Goal: Information Seeking & Learning: Learn about a topic

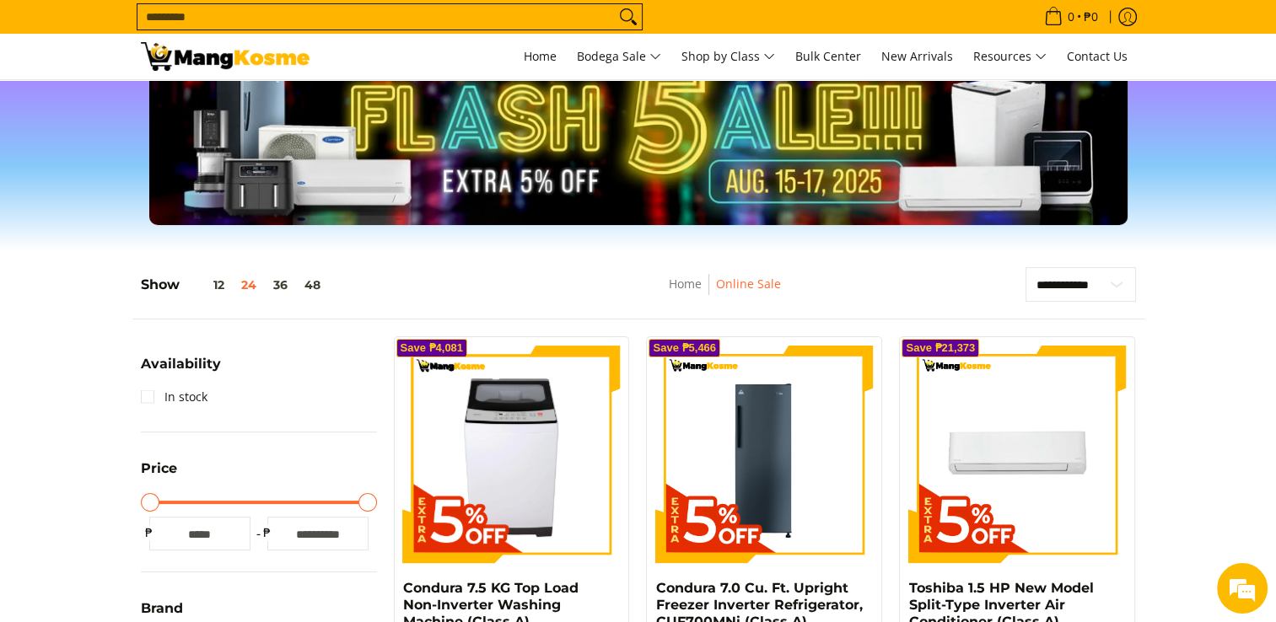
scroll to position [84, 0]
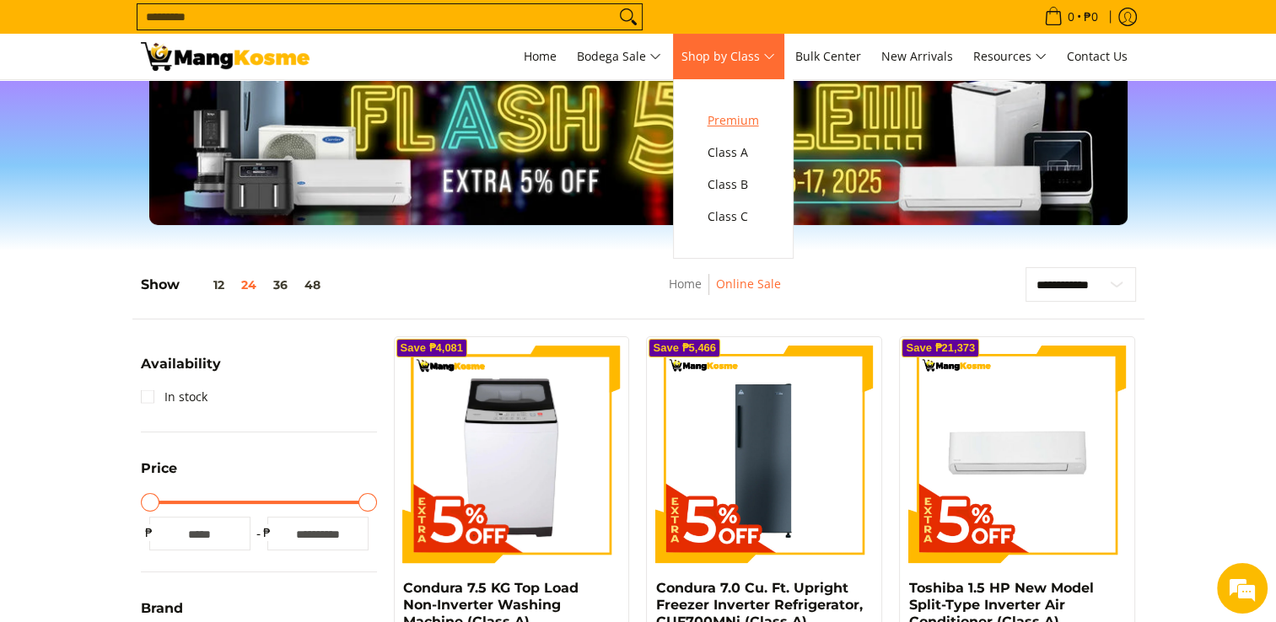
click at [744, 120] on span "Premium" at bounding box center [732, 120] width 51 height 21
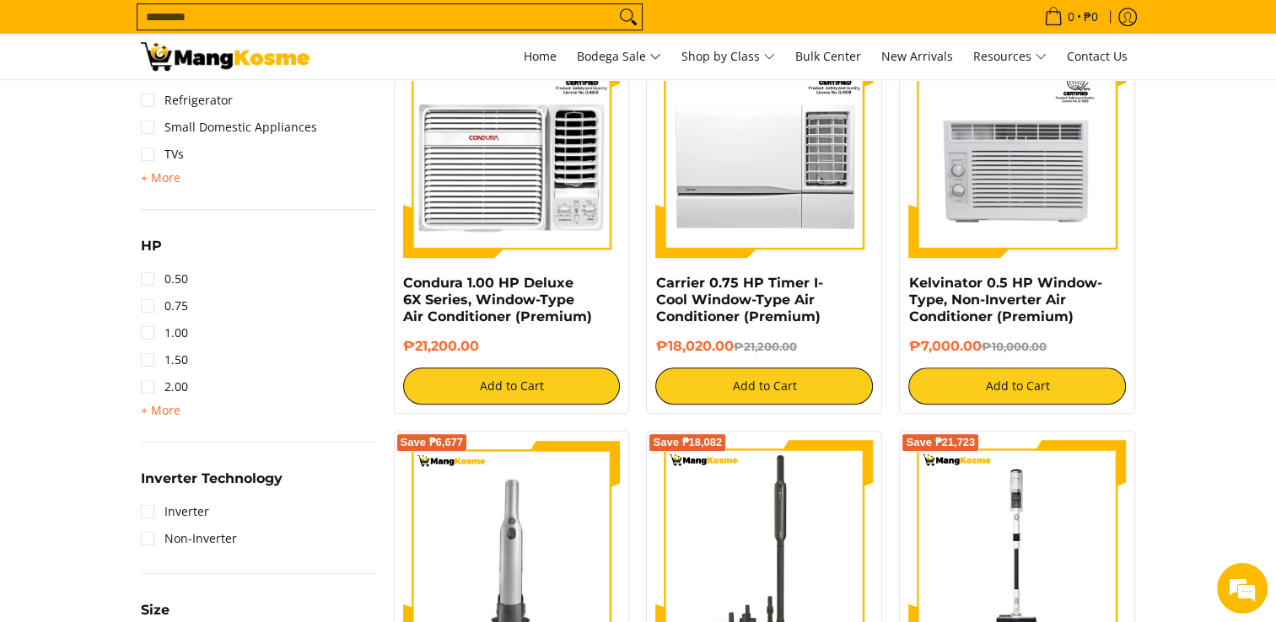
scroll to position [1096, 0]
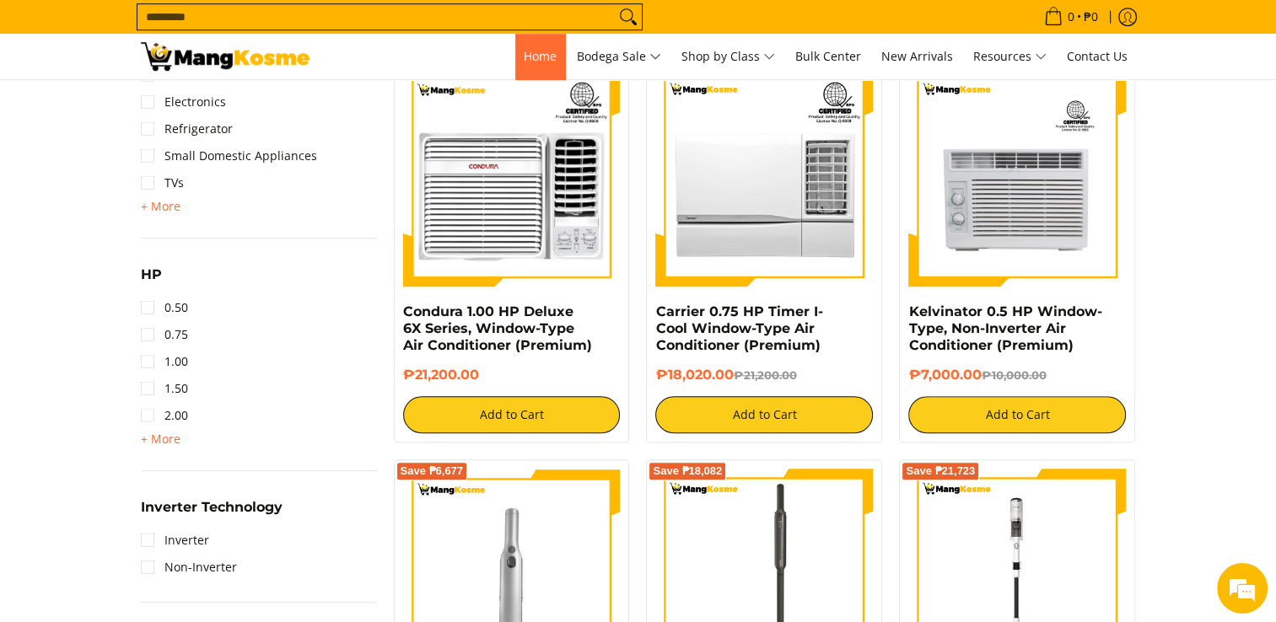
click at [533, 62] on span "Home" at bounding box center [540, 56] width 33 height 16
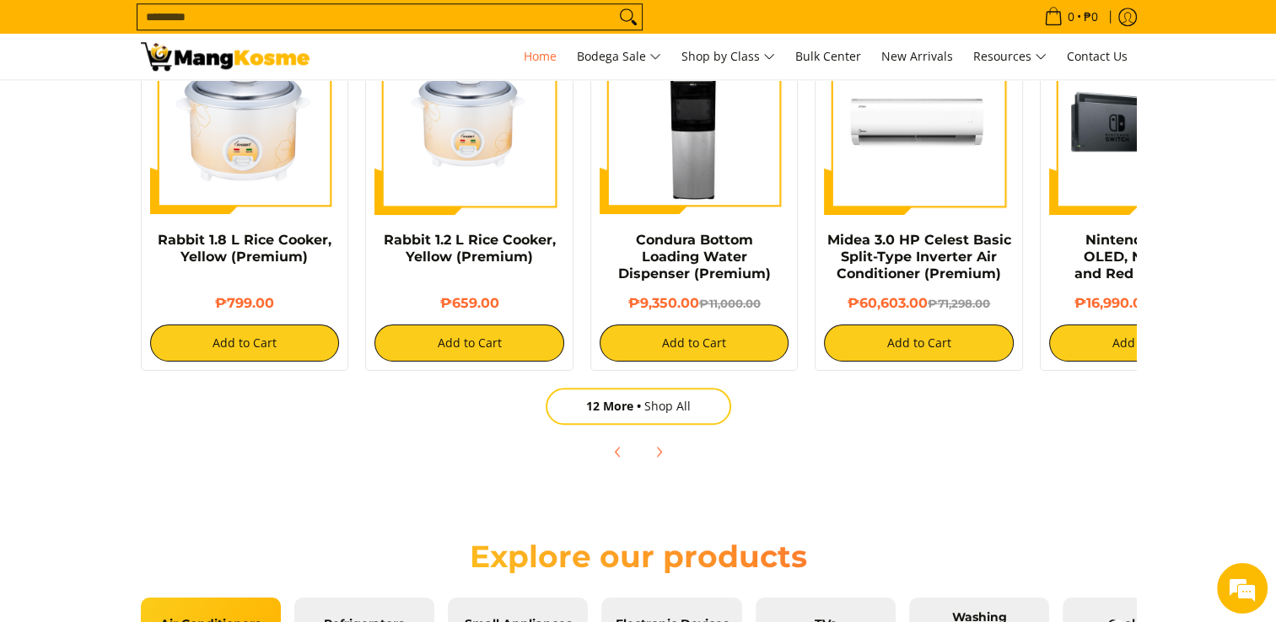
scroll to position [1012, 0]
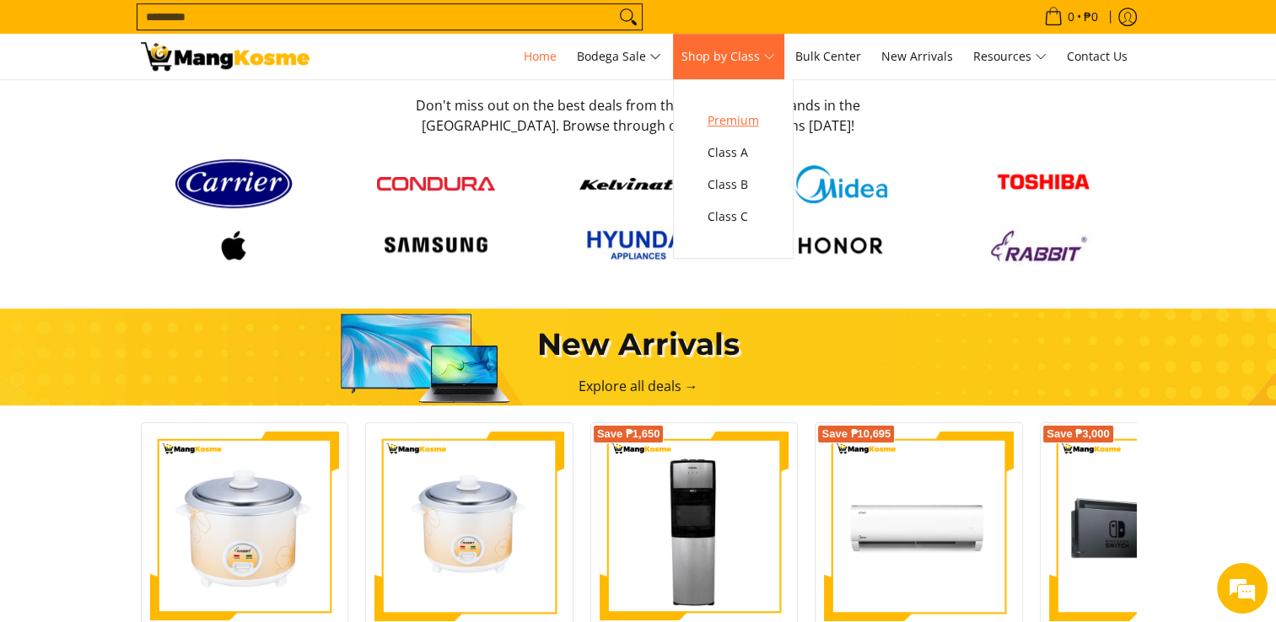
click at [738, 120] on span "Premium" at bounding box center [732, 120] width 51 height 21
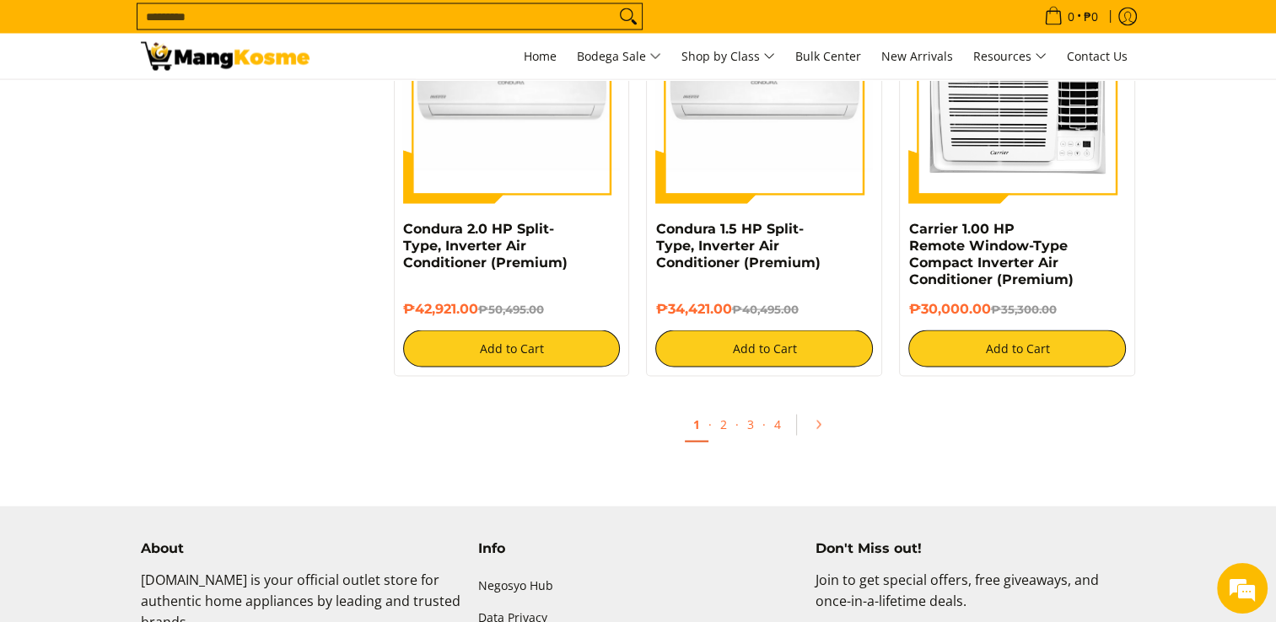
scroll to position [3373, 0]
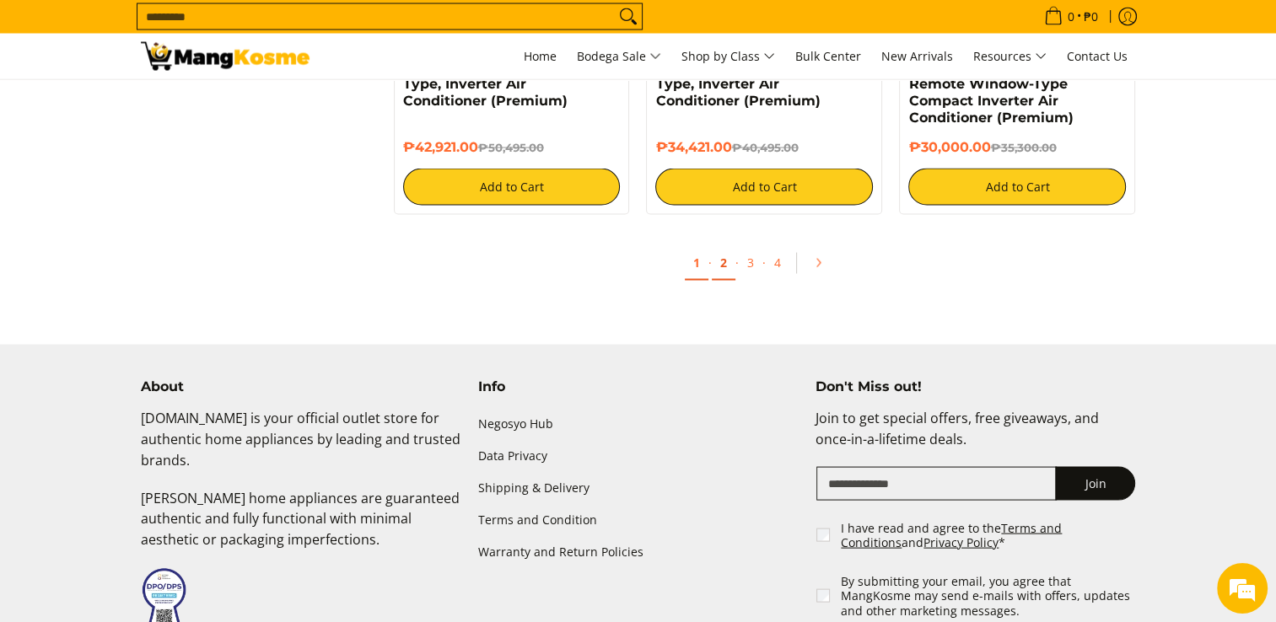
click at [720, 275] on link "2" at bounding box center [724, 263] width 24 height 35
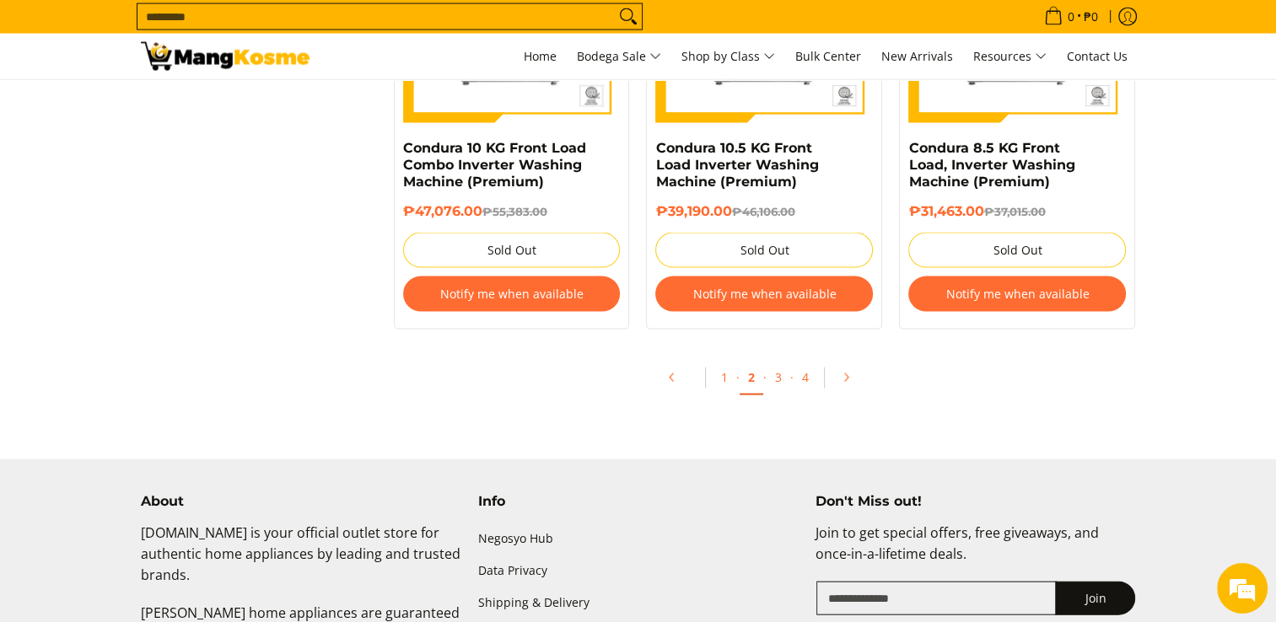
scroll to position [3542, 0]
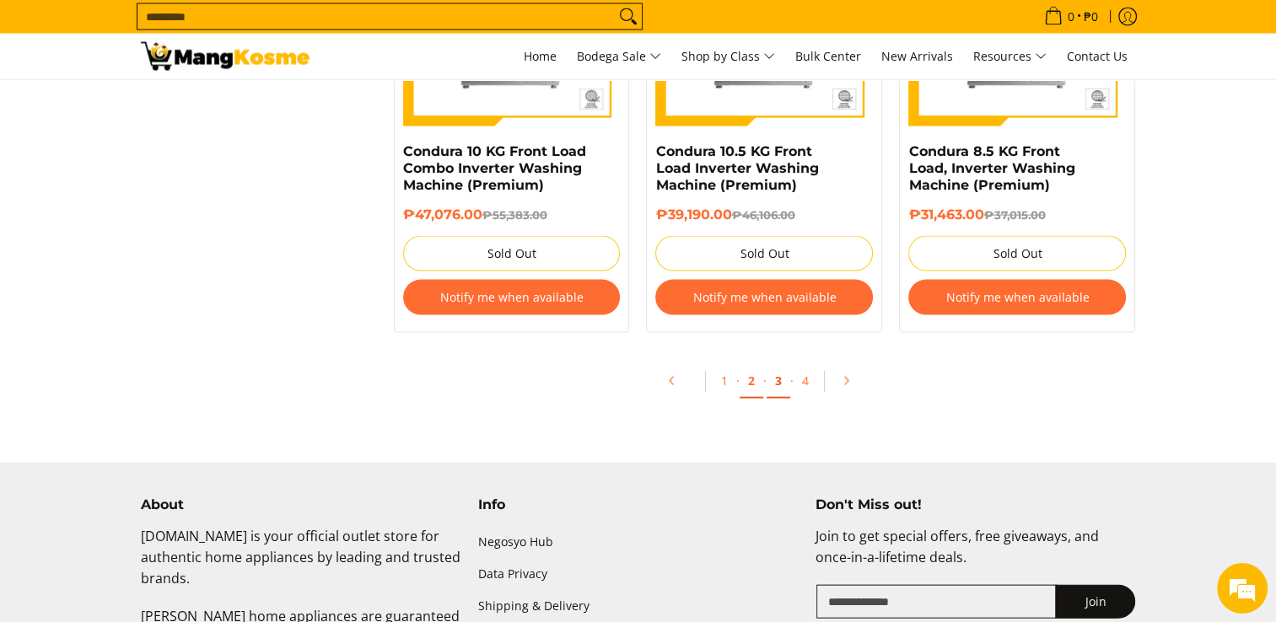
click at [777, 385] on link "3" at bounding box center [778, 381] width 24 height 35
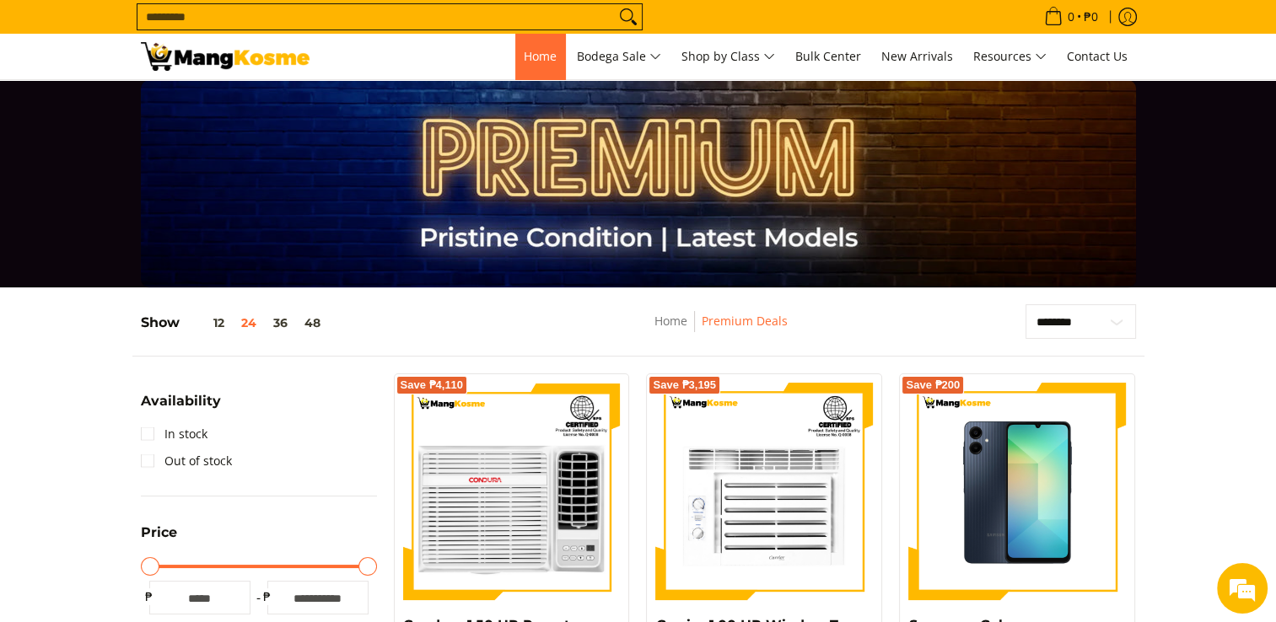
click at [524, 50] on span "Home" at bounding box center [540, 56] width 33 height 16
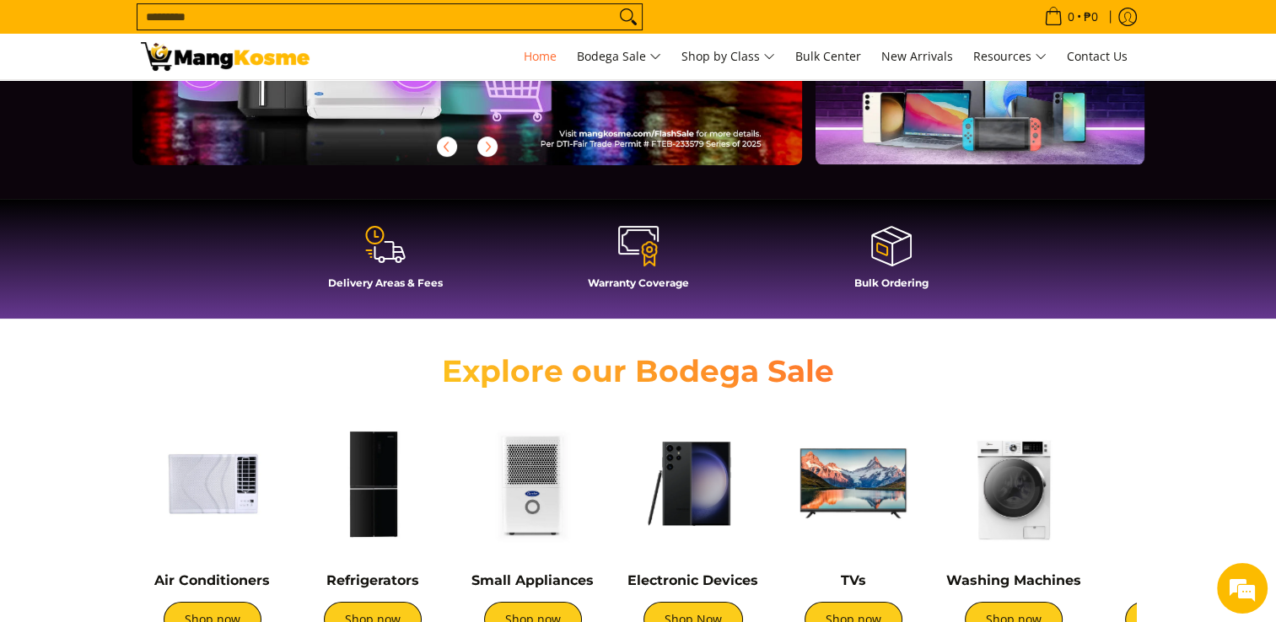
scroll to position [337, 0]
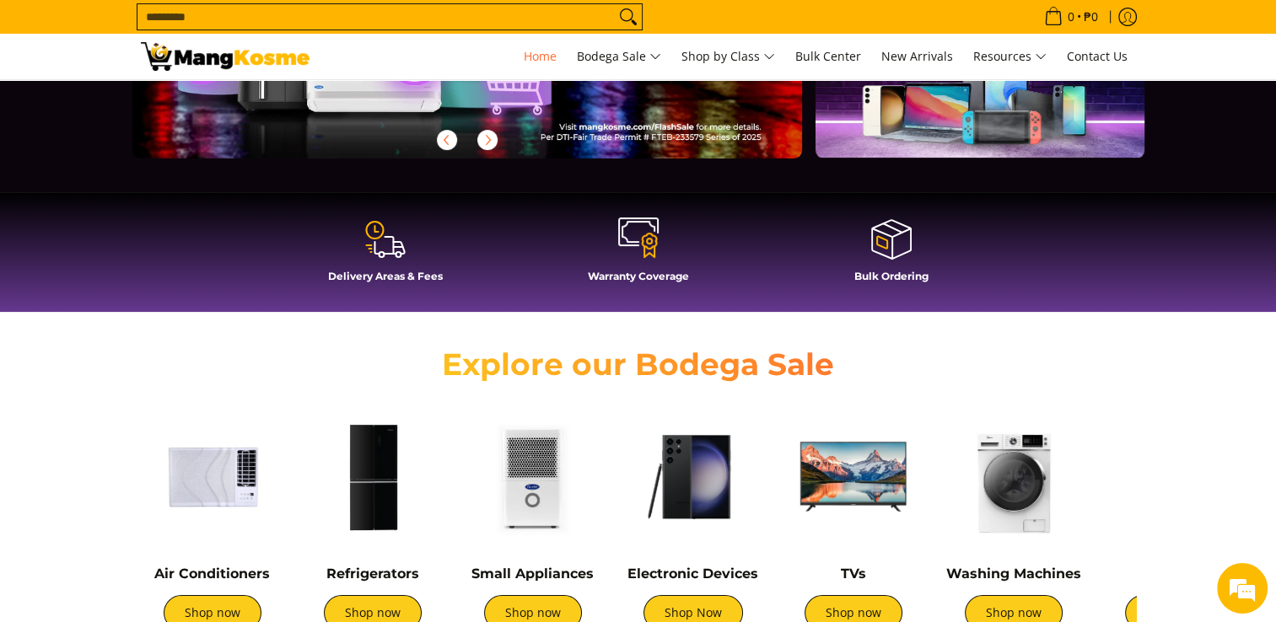
click at [642, 224] on icon at bounding box center [638, 238] width 40 height 40
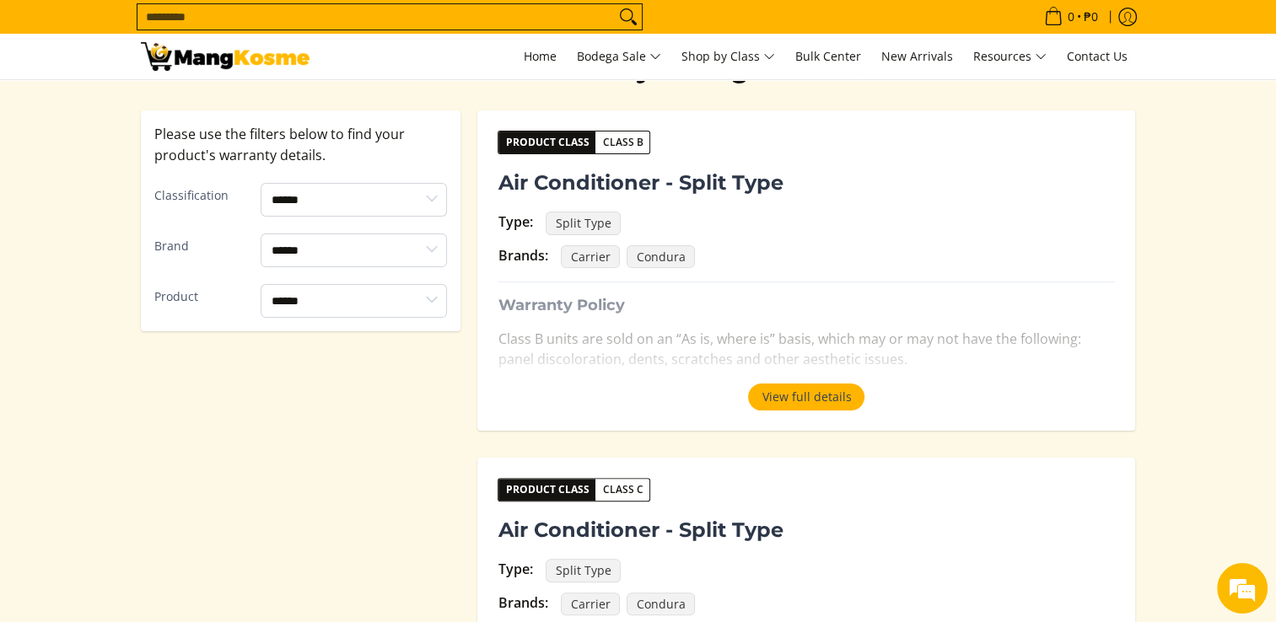
scroll to position [337, 0]
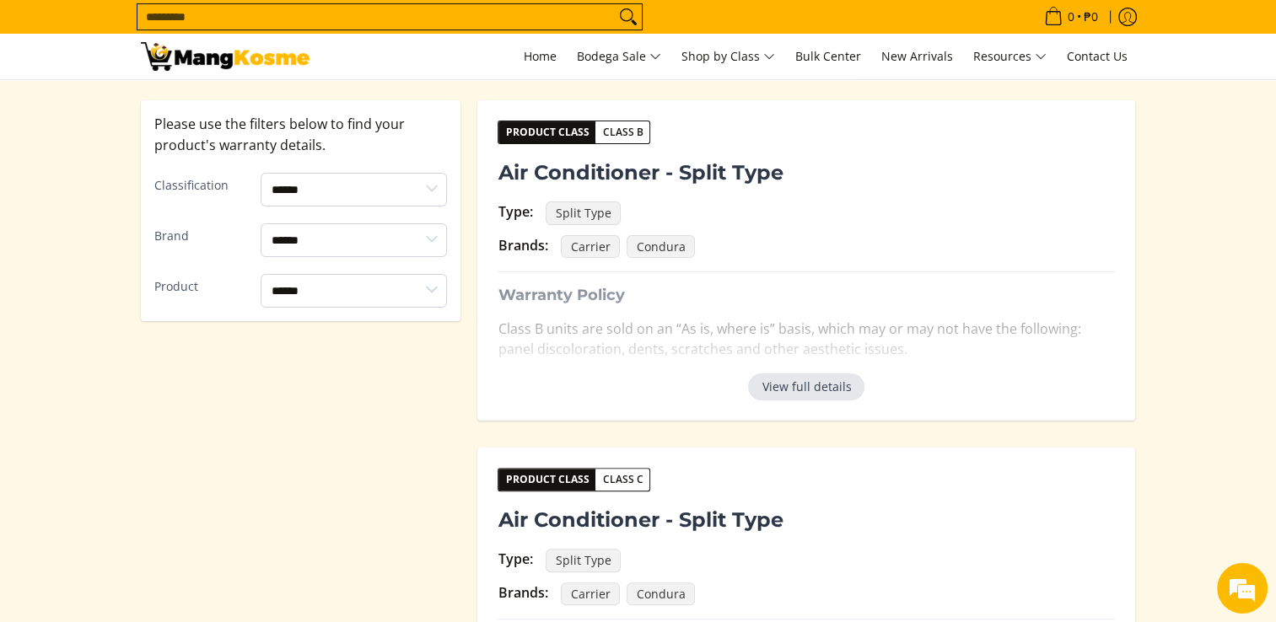
click at [823, 386] on button "View full details" at bounding box center [806, 387] width 116 height 27
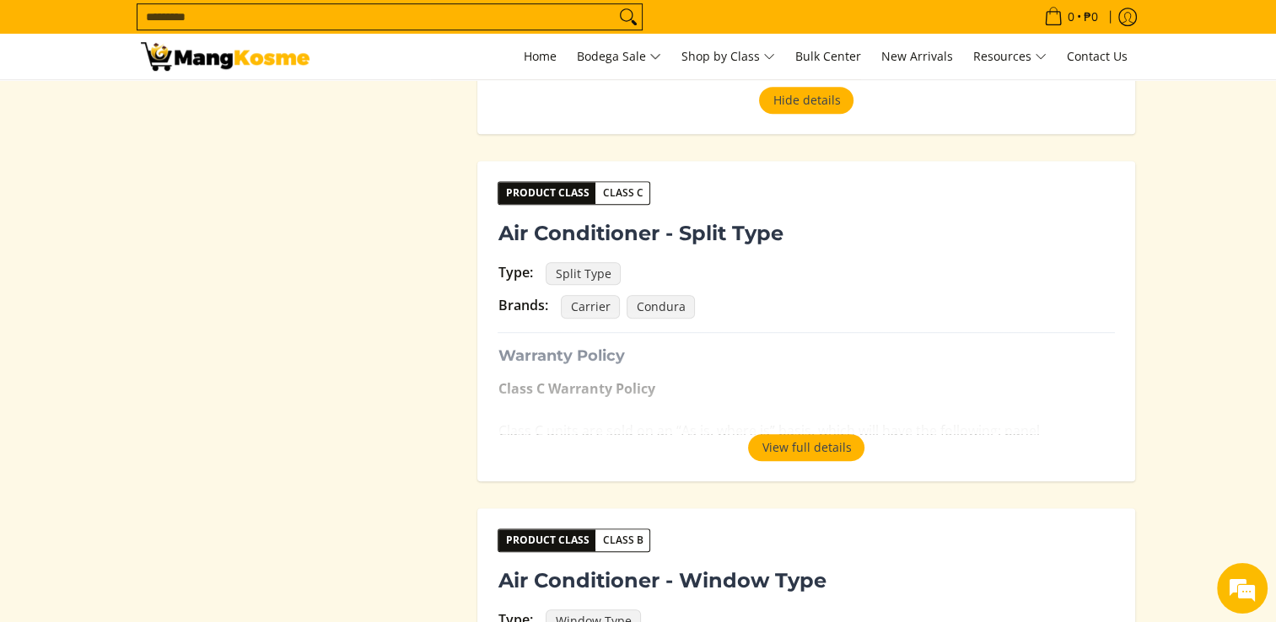
scroll to position [1096, 0]
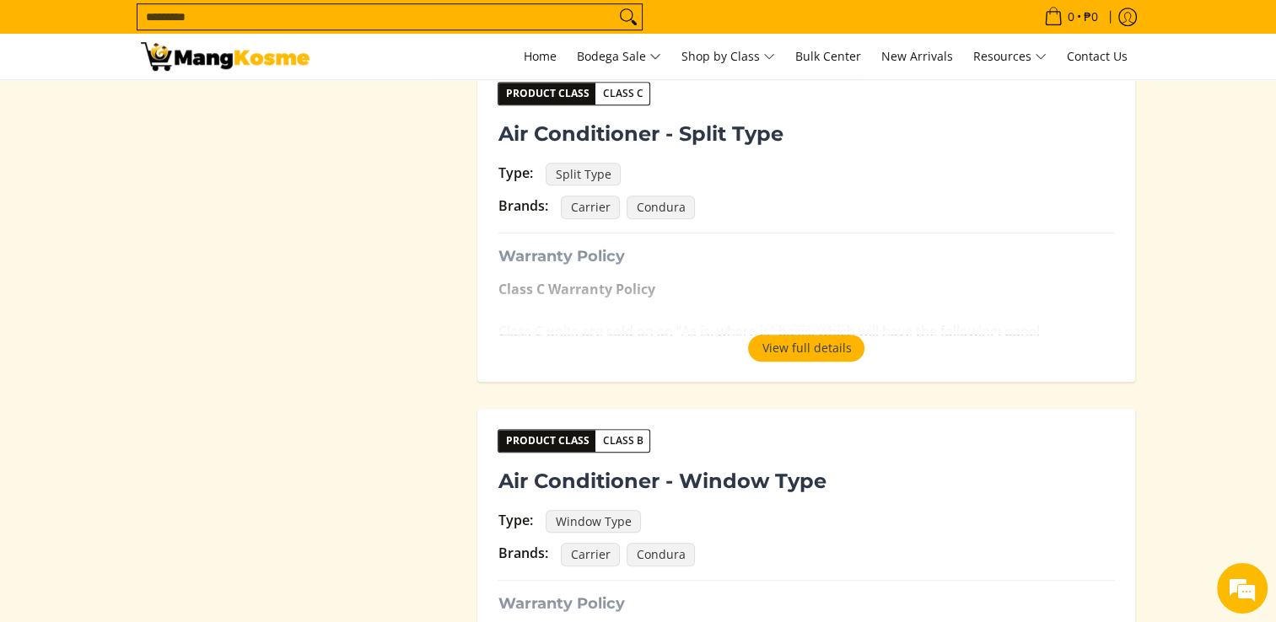
drag, startPoint x: 825, startPoint y: 342, endPoint x: 854, endPoint y: 320, distance: 36.3
click at [824, 341] on button "View full details" at bounding box center [806, 348] width 116 height 27
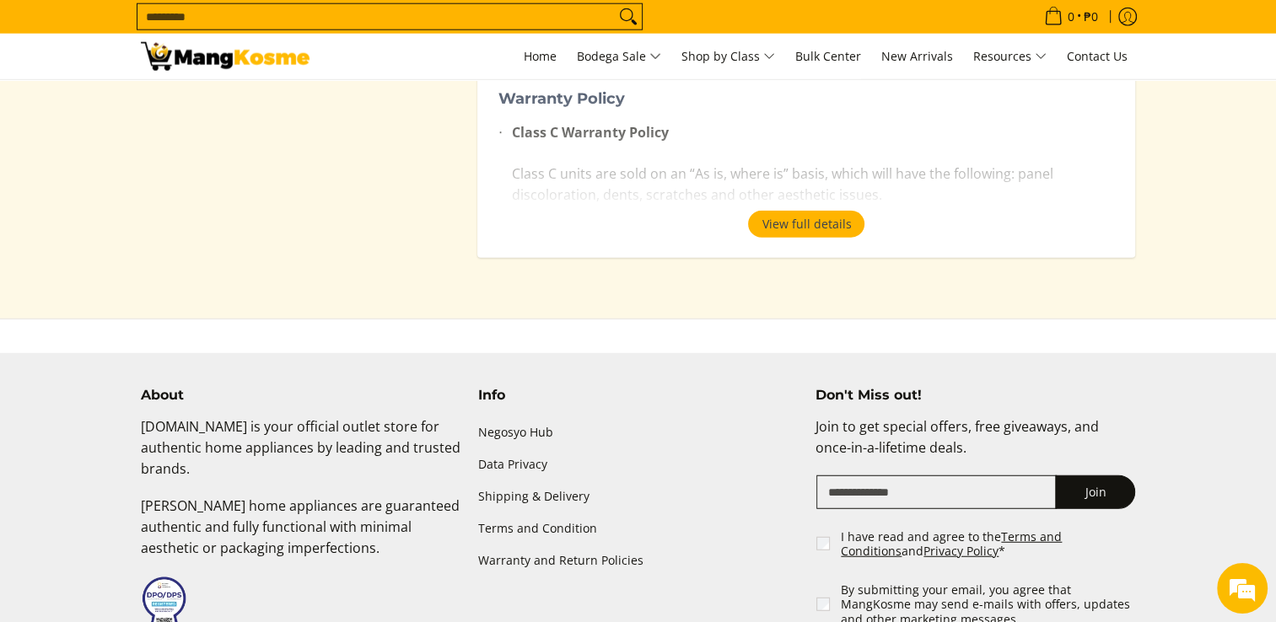
scroll to position [4385, 0]
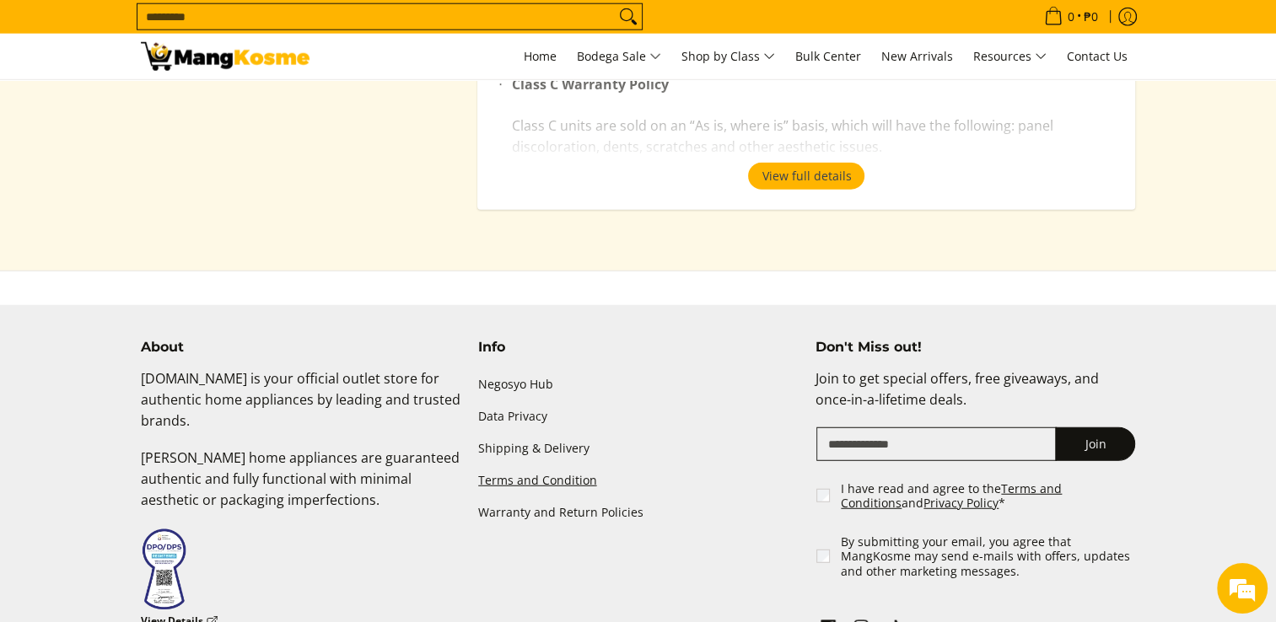
click at [542, 465] on link "Terms and Condition" at bounding box center [638, 481] width 320 height 32
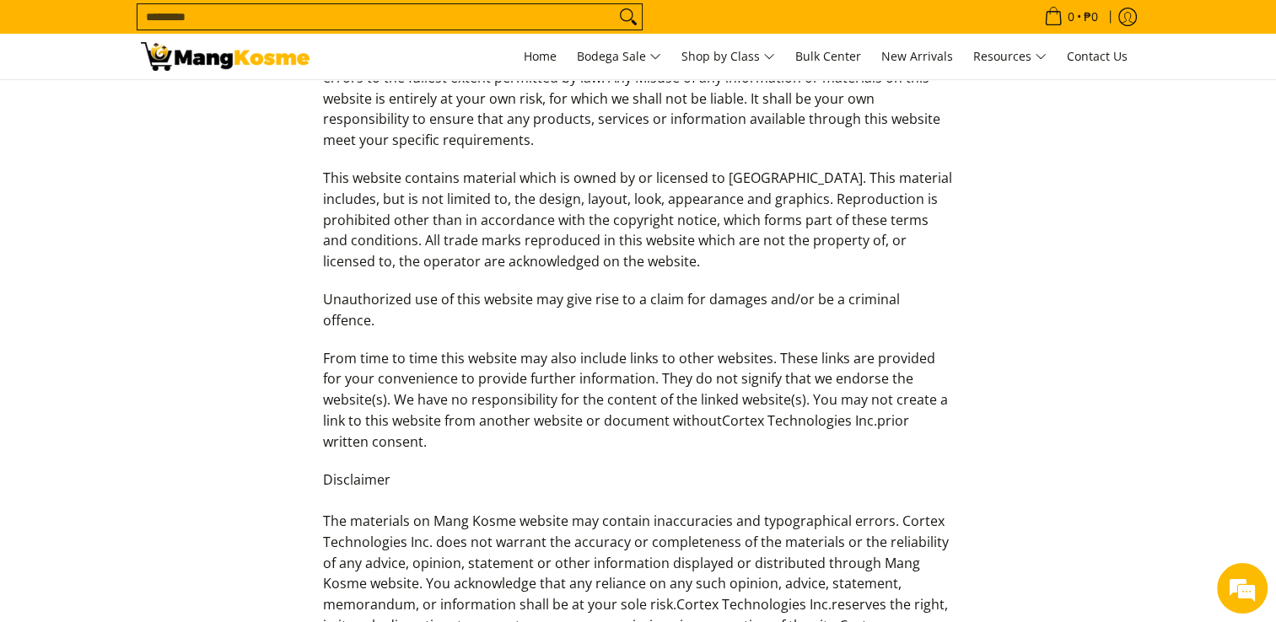
scroll to position [337, 0]
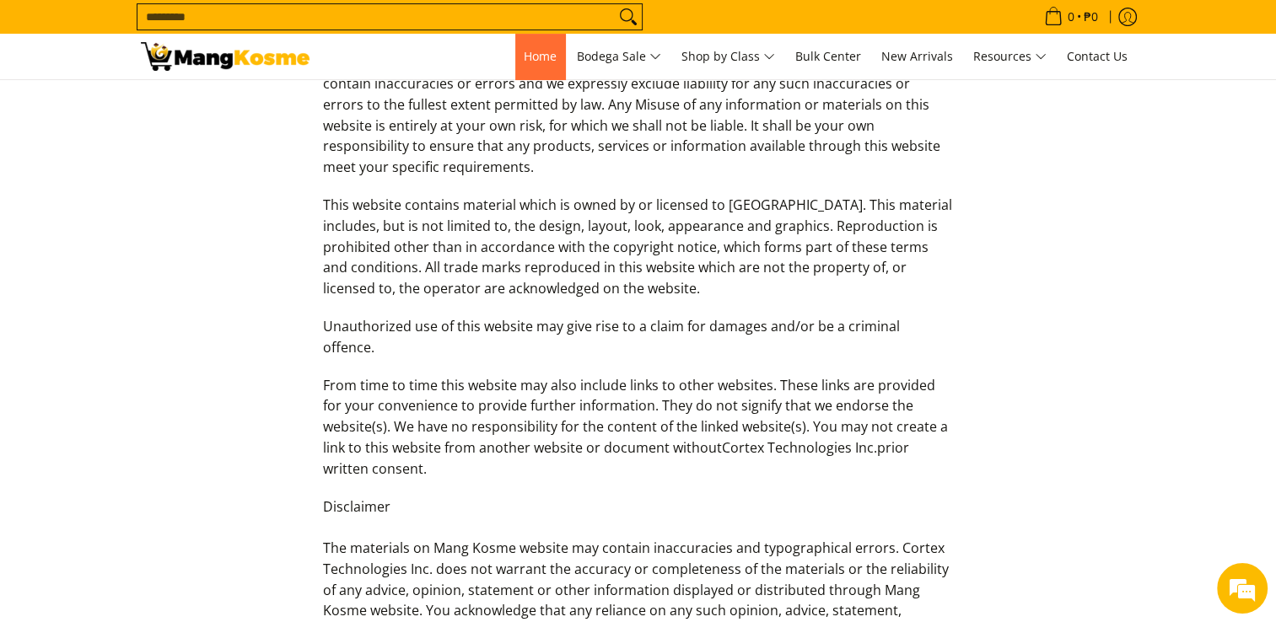
click at [540, 63] on span "Home" at bounding box center [540, 56] width 33 height 16
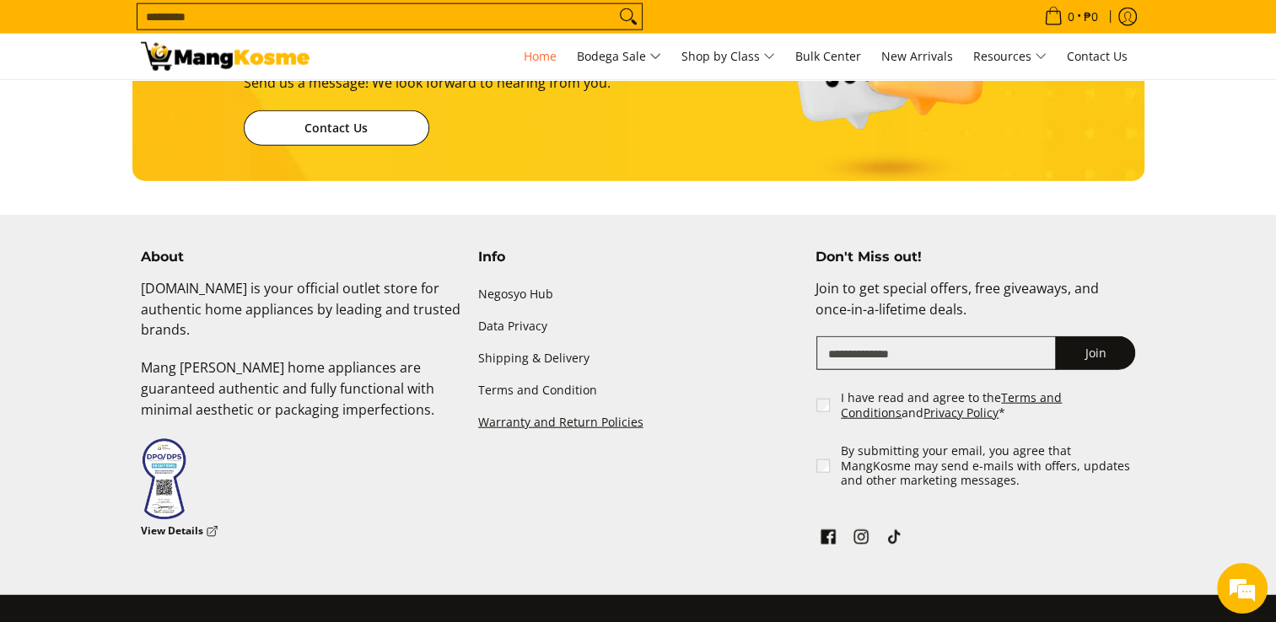
scroll to position [0, 2010]
click at [1250, 575] on em at bounding box center [1242, 589] width 46 height 46
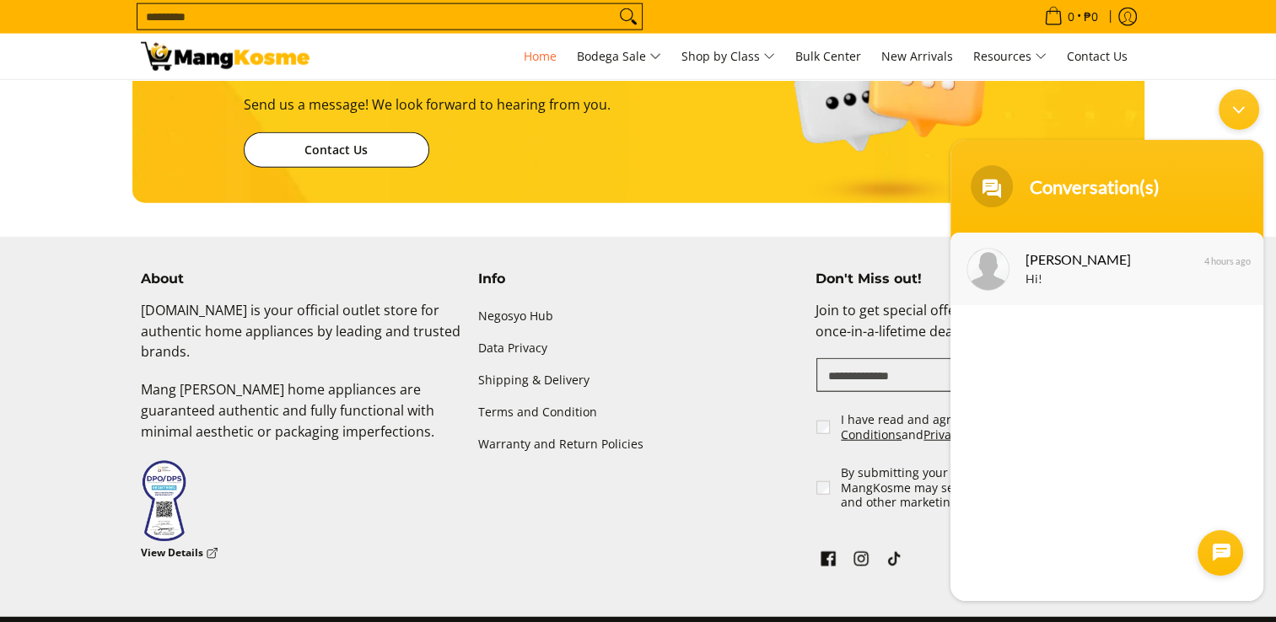
scroll to position [0, 2681]
click at [541, 411] on link "Terms and Condition" at bounding box center [638, 412] width 320 height 32
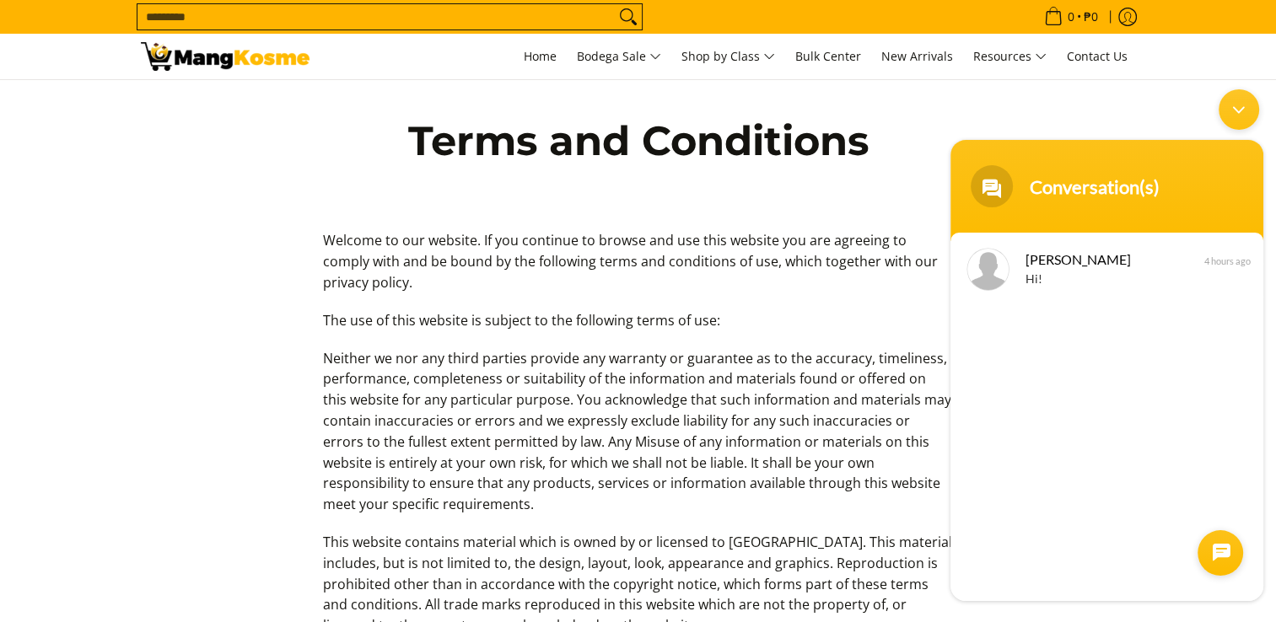
click at [1245, 103] on div "Minimize live chat window" at bounding box center [1238, 109] width 40 height 40
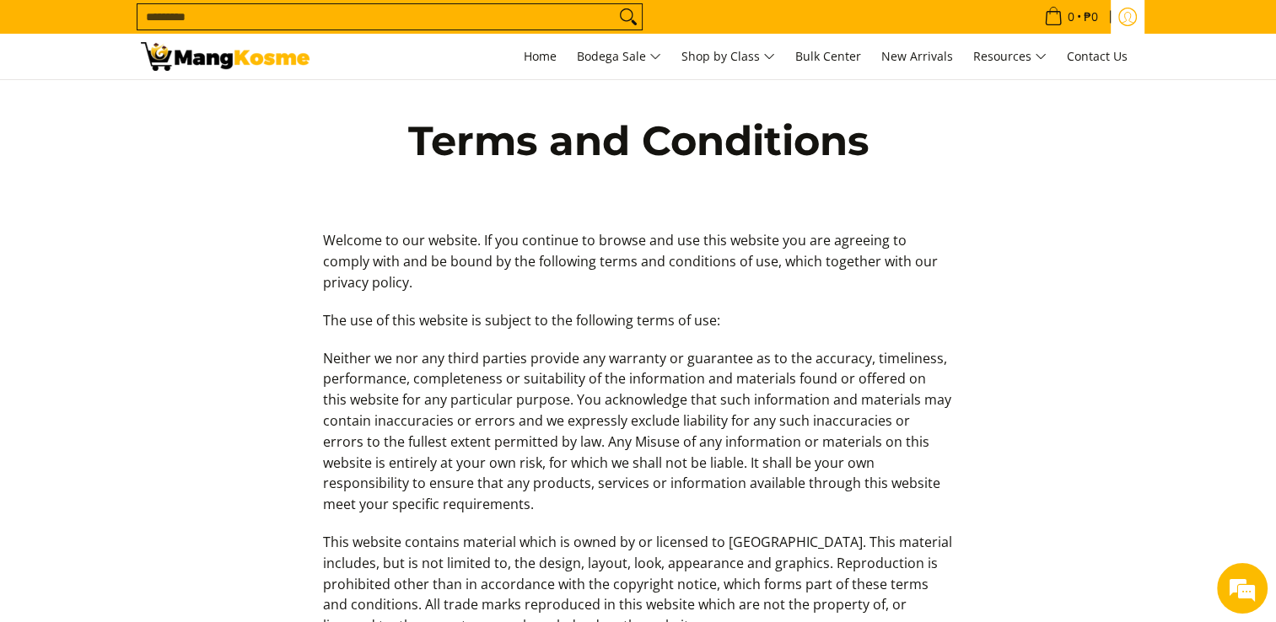
click at [1124, 19] on icon "Log in" at bounding box center [1127, 18] width 13 height 11
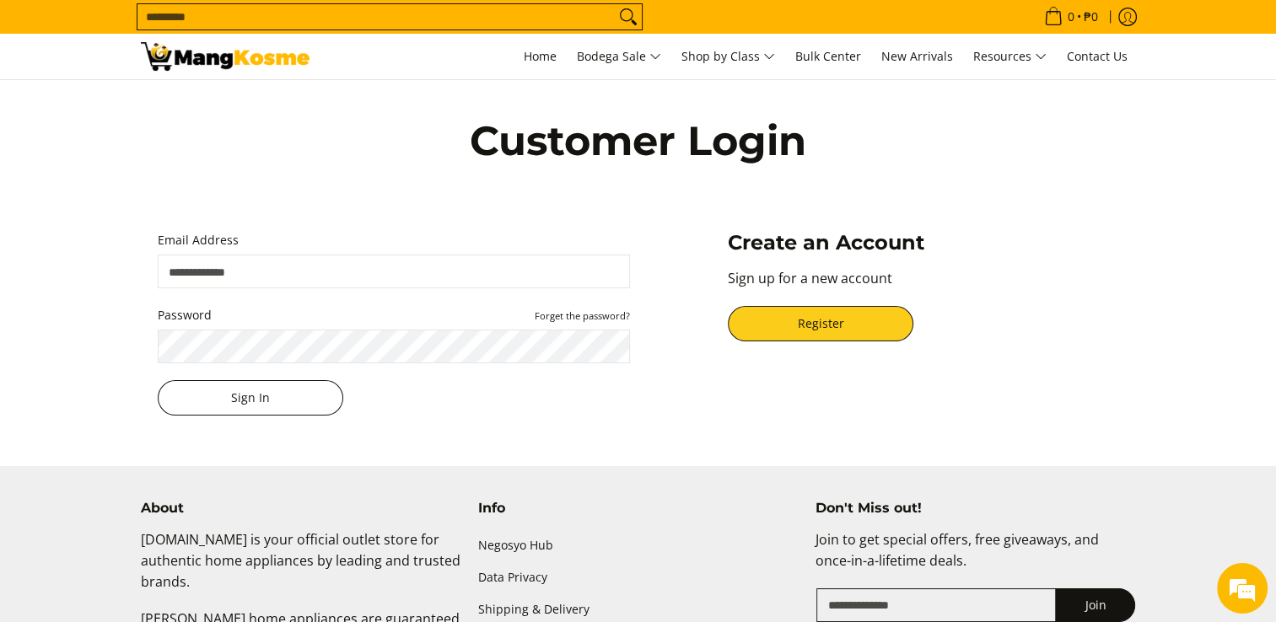
type input "**********"
click at [254, 399] on button "Sign In" at bounding box center [251, 397] width 186 height 35
drag, startPoint x: 239, startPoint y: 403, endPoint x: 251, endPoint y: 400, distance: 12.3
click at [240, 403] on button "Sign In" at bounding box center [251, 397] width 186 height 35
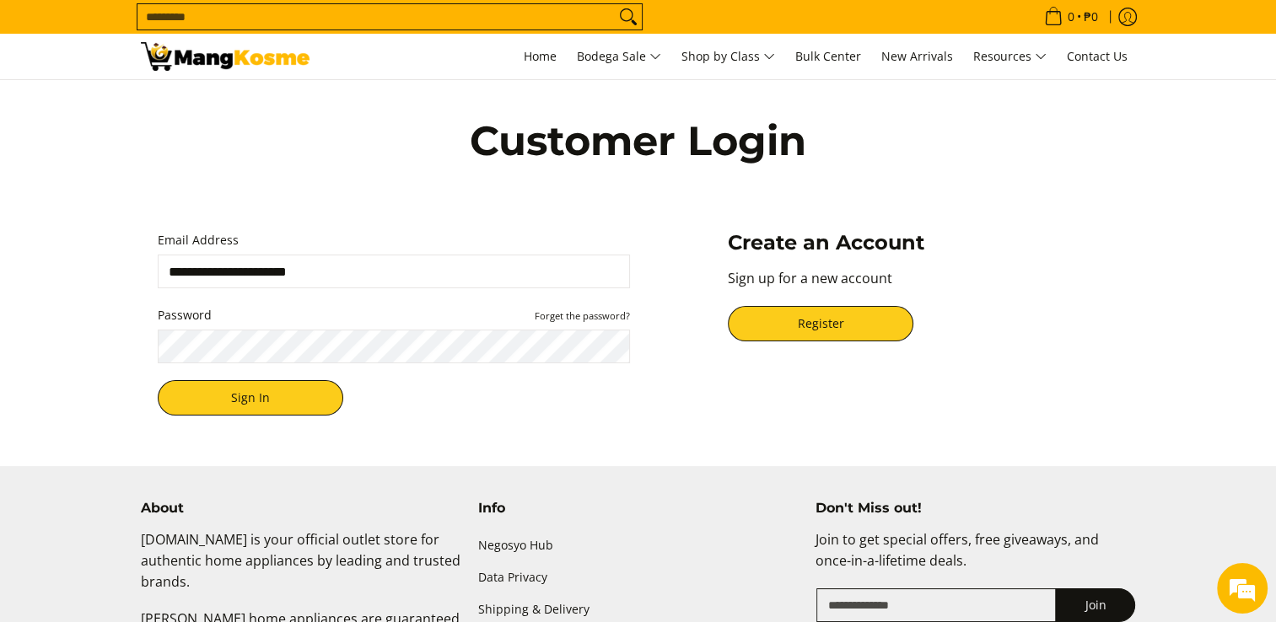
click at [396, 203] on div "Customer Login" at bounding box center [638, 158] width 1012 height 156
click at [262, 400] on button "Sign In" at bounding box center [251, 397] width 186 height 35
click at [376, 185] on div "Customer Login" at bounding box center [638, 158] width 1012 height 156
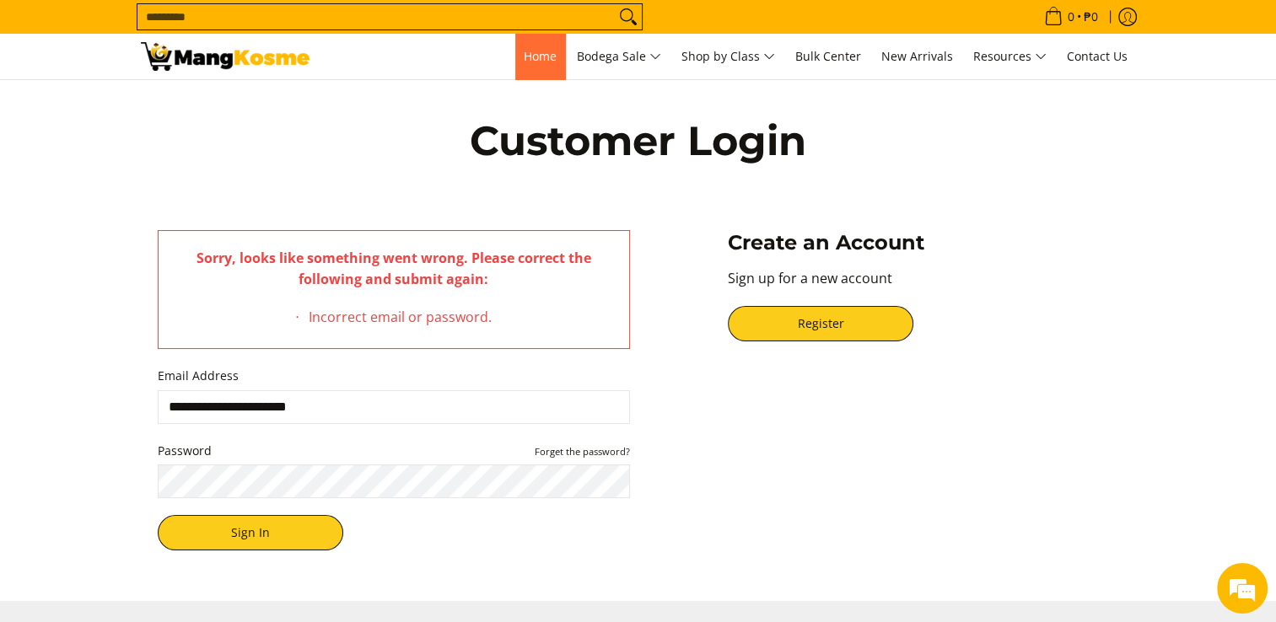
click at [533, 59] on span "Home" at bounding box center [540, 56] width 33 height 16
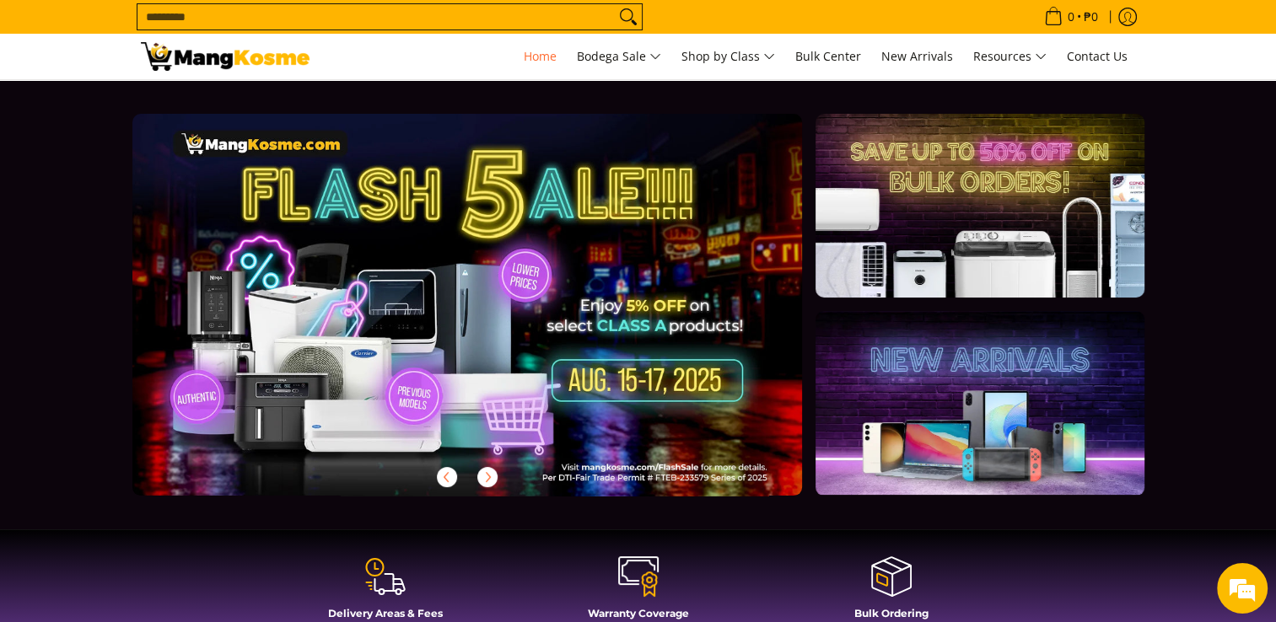
click at [646, 269] on link at bounding box center [494, 318] width 724 height 409
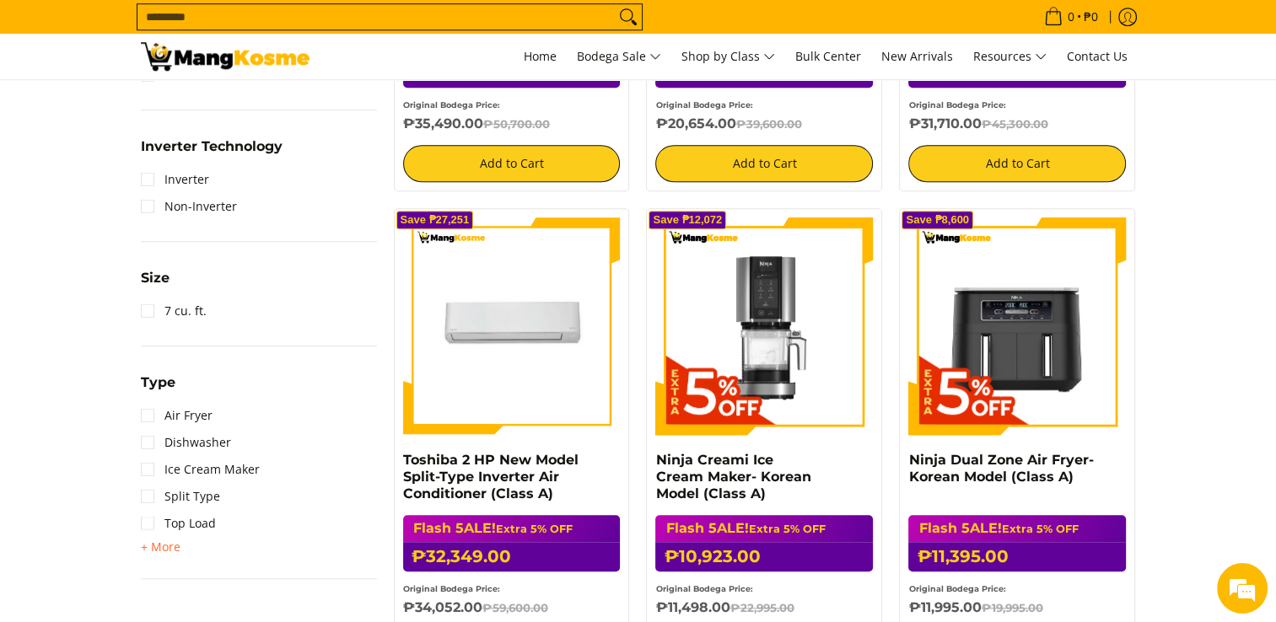
scroll to position [1096, 0]
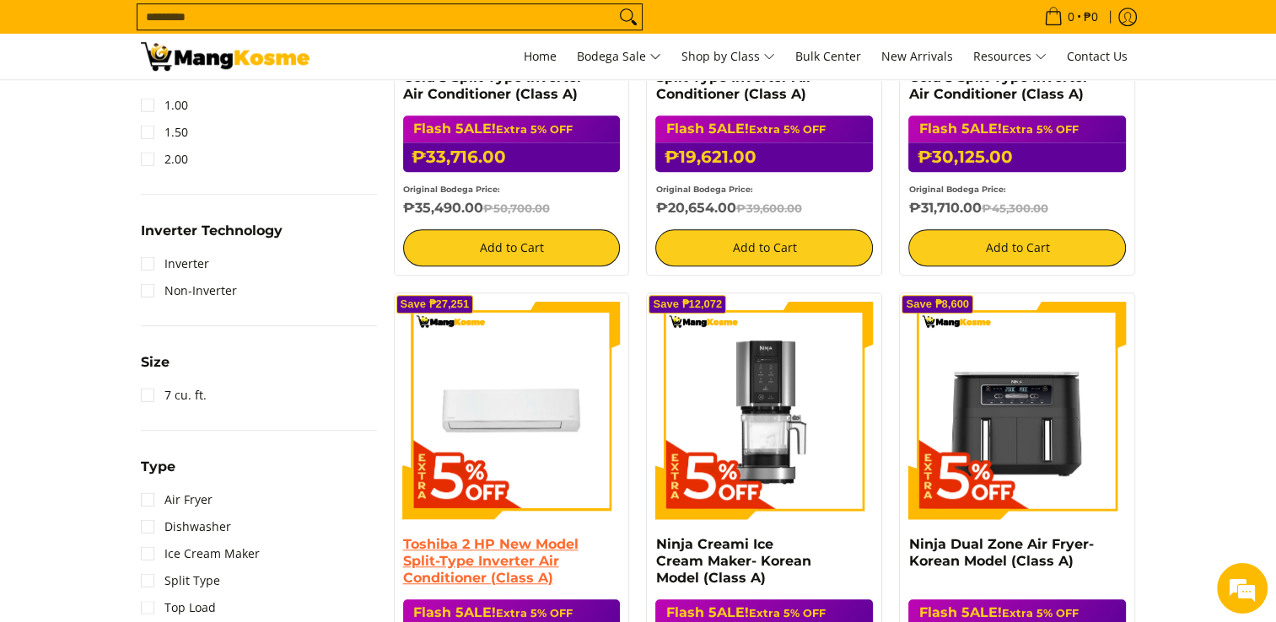
click at [514, 566] on link "Toshiba 2 HP New Model Split-Type Inverter Air Conditioner (Class A)" at bounding box center [490, 561] width 175 height 50
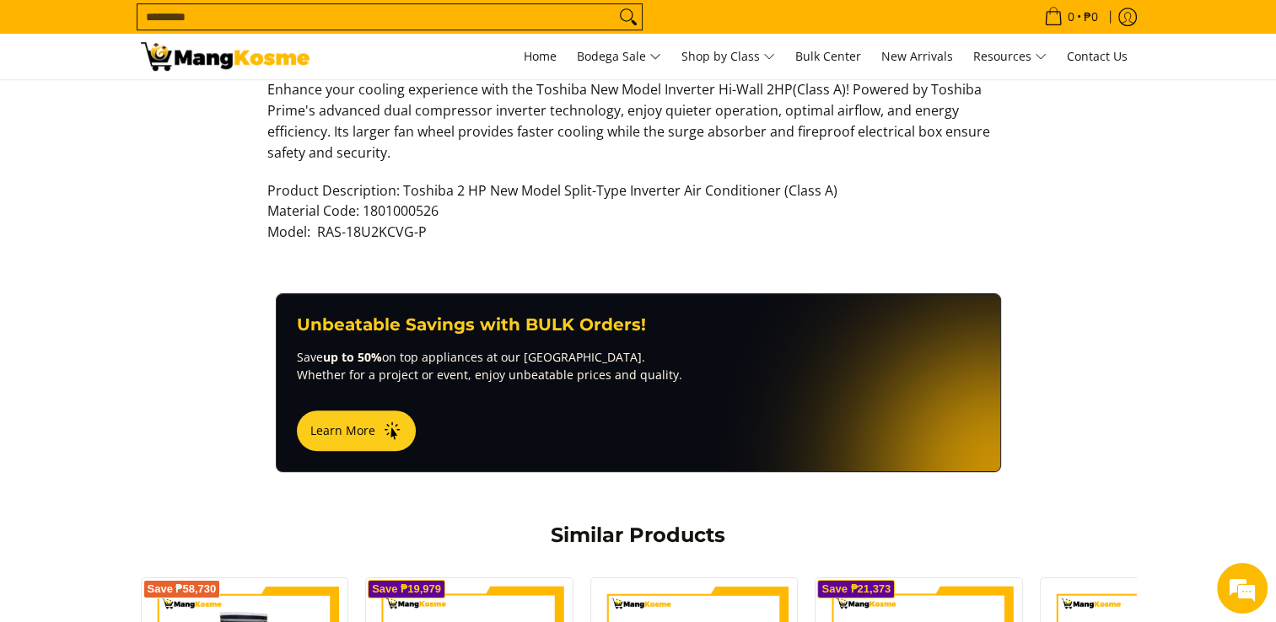
scroll to position [759, 0]
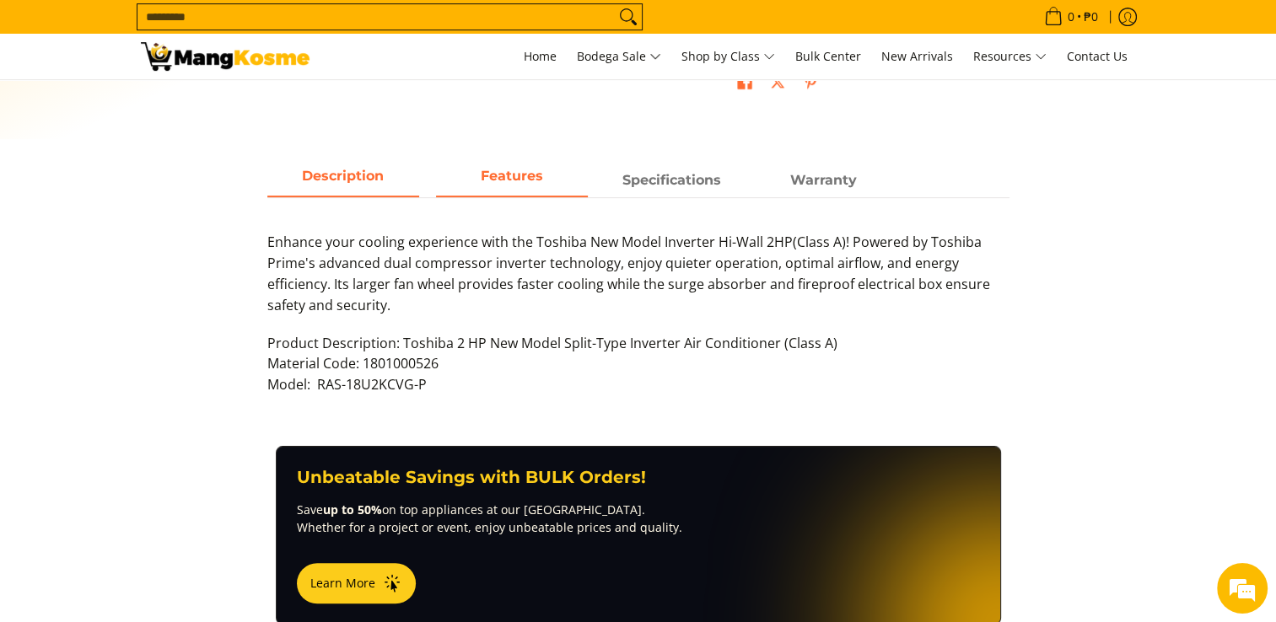
click at [527, 171] on span "Features" at bounding box center [512, 180] width 152 height 30
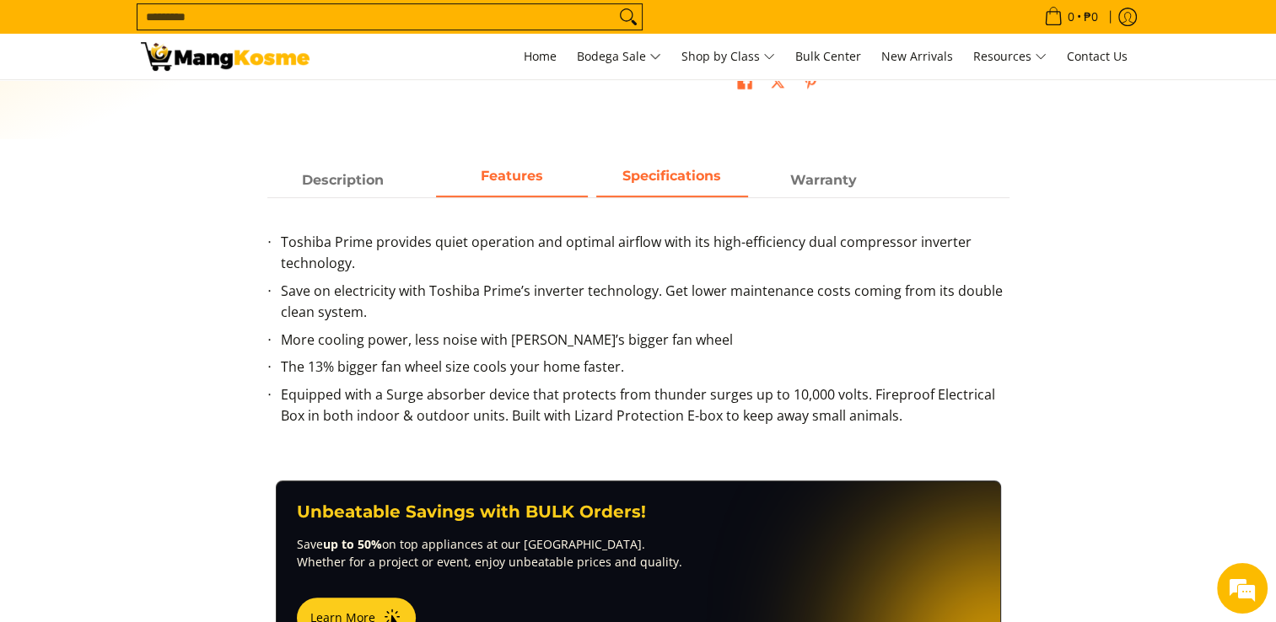
click at [671, 177] on span "Specifications" at bounding box center [672, 180] width 152 height 30
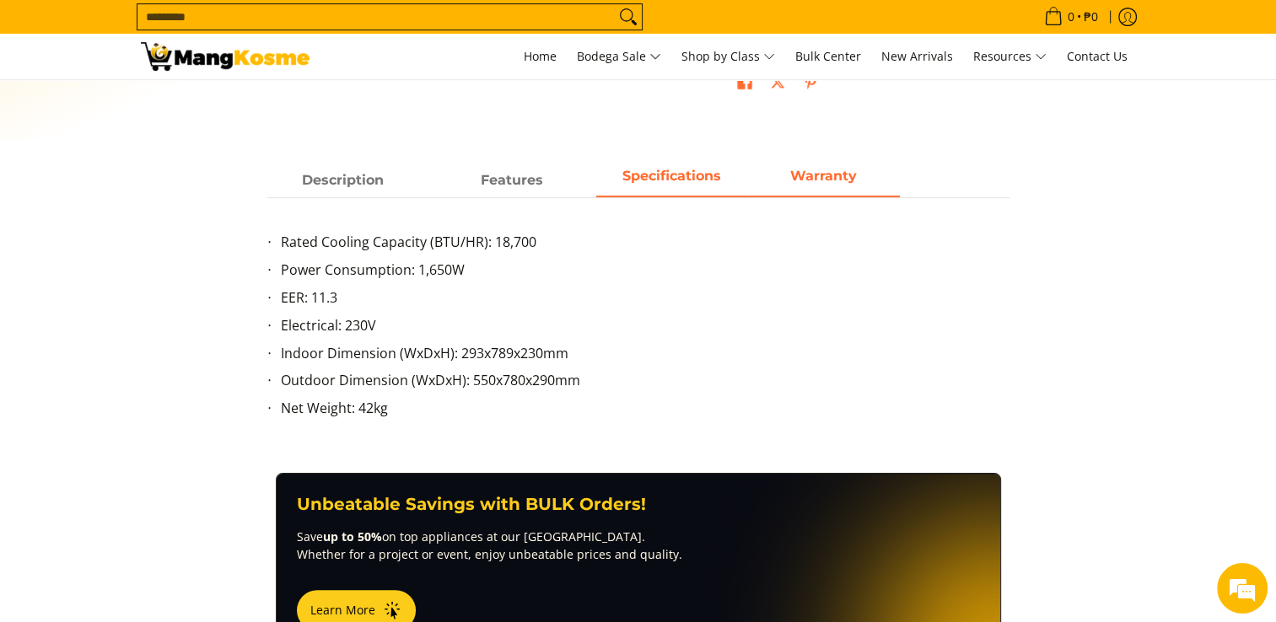
click at [831, 175] on span "Warranty" at bounding box center [824, 180] width 152 height 30
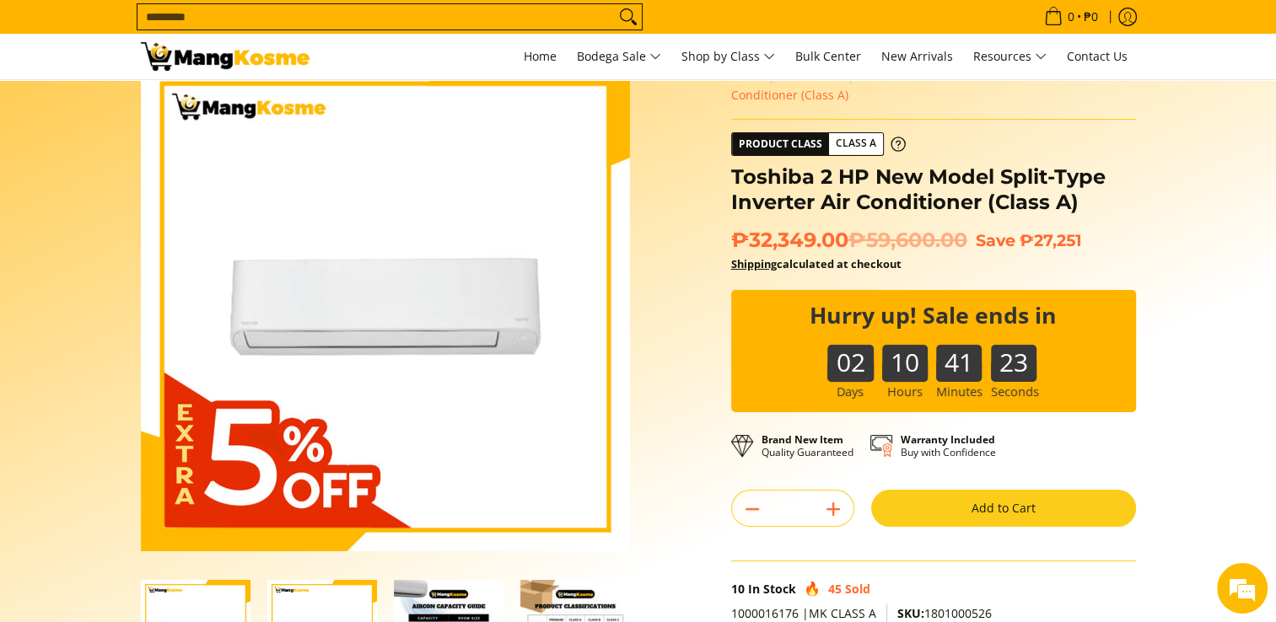
scroll to position [0, 0]
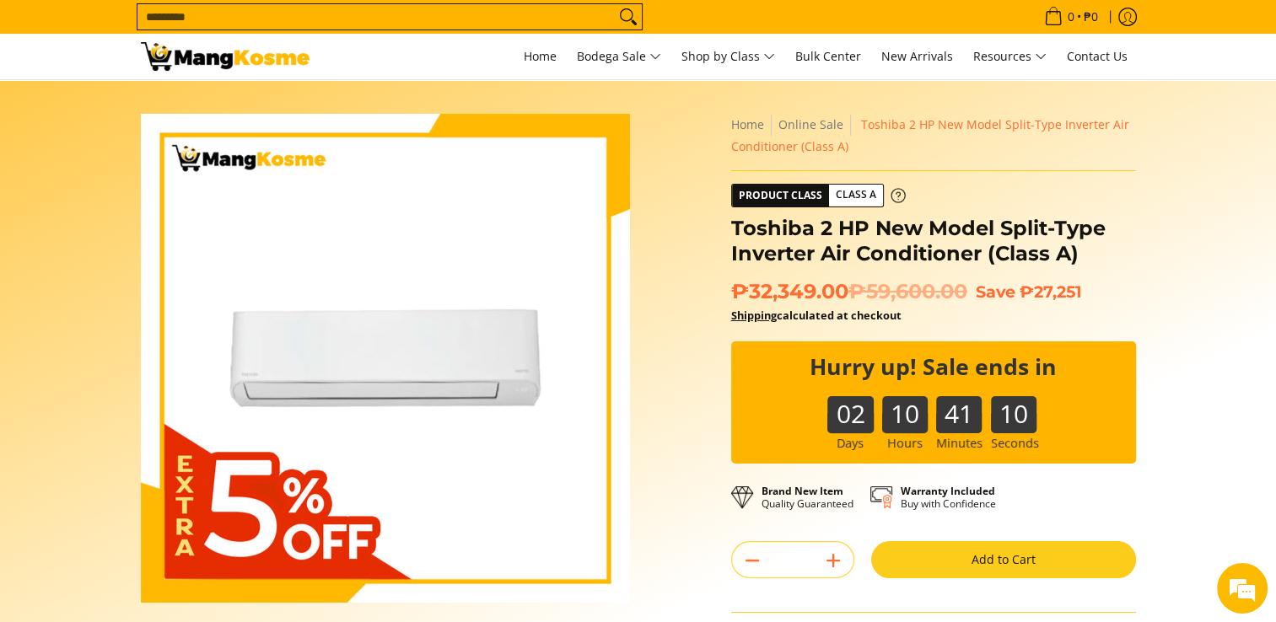
click at [894, 196] on icon at bounding box center [897, 195] width 15 height 15
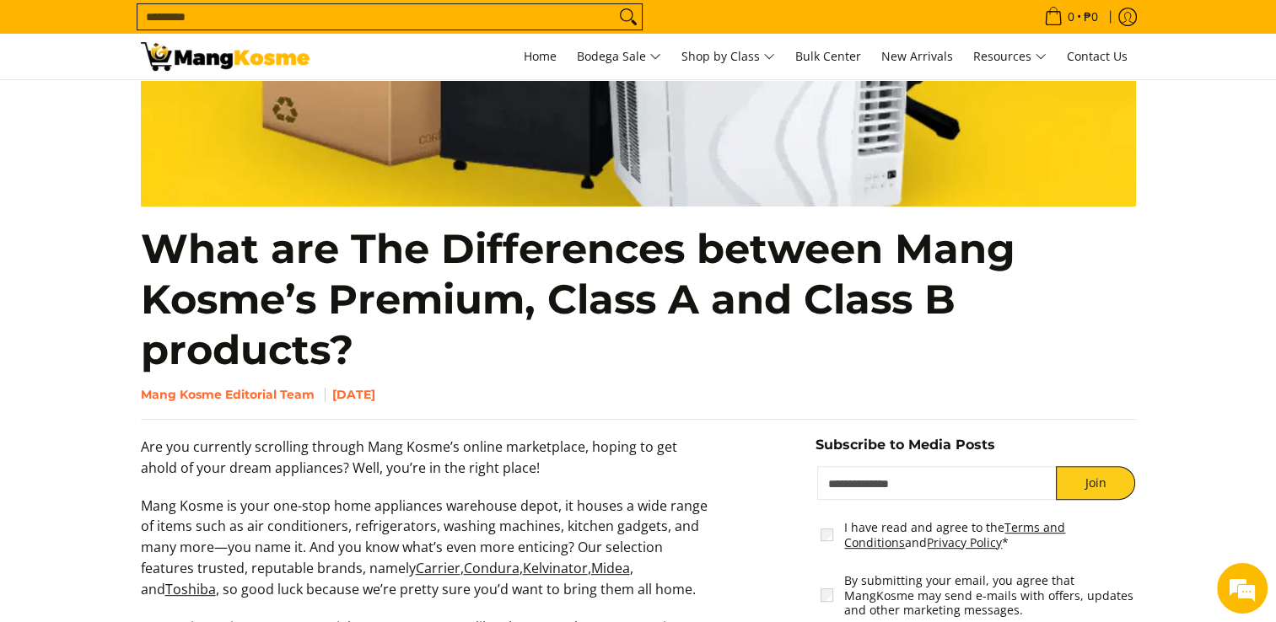
scroll to position [84, 0]
